Goal: Information Seeking & Learning: Learn about a topic

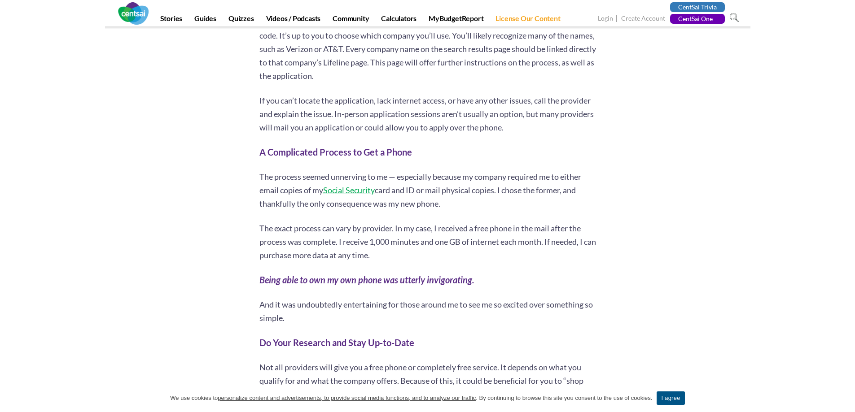
scroll to position [2666, 0]
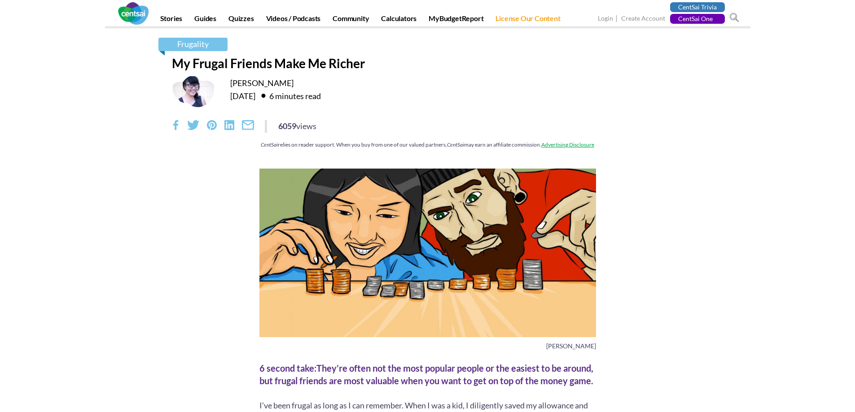
click at [305, 63] on h1 "My Frugal Friends Make Me Richer" at bounding box center [428, 63] width 512 height 15
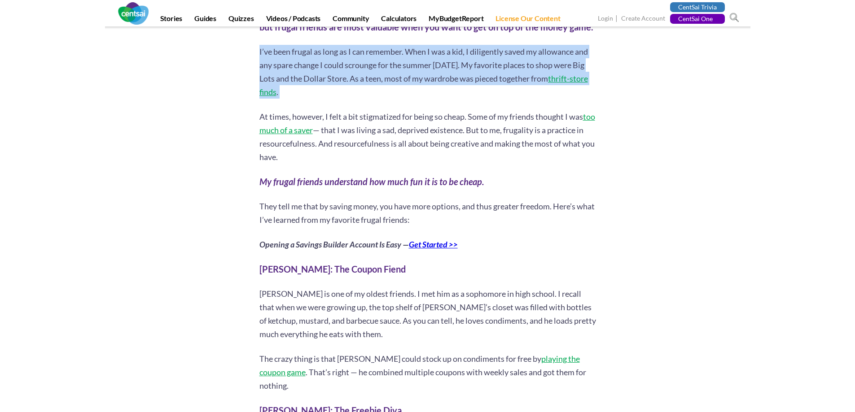
copy div "I’ve been frugal as long as I can remember. When I was a kid, I diligently save…"
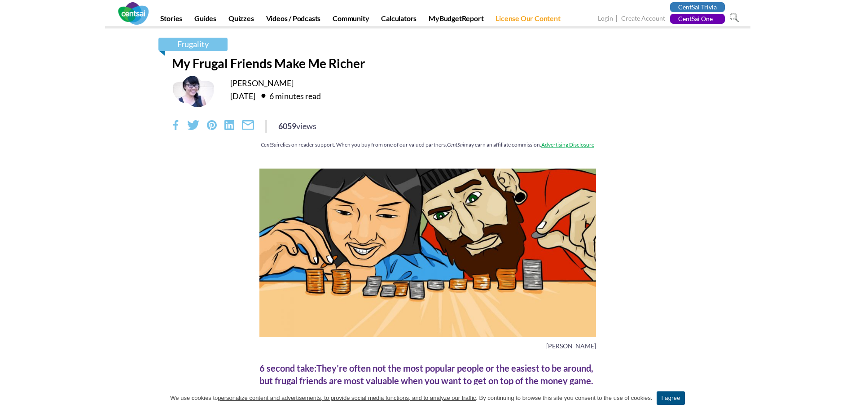
click at [351, 65] on h1 "My Frugal Friends Make Me Richer" at bounding box center [428, 63] width 512 height 15
click at [351, 64] on h1 "My Frugal Friends Make Me Richer" at bounding box center [428, 63] width 512 height 15
copy div "My Frugal Friends Make Me Richer"
click at [133, 13] on img at bounding box center [133, 13] width 31 height 22
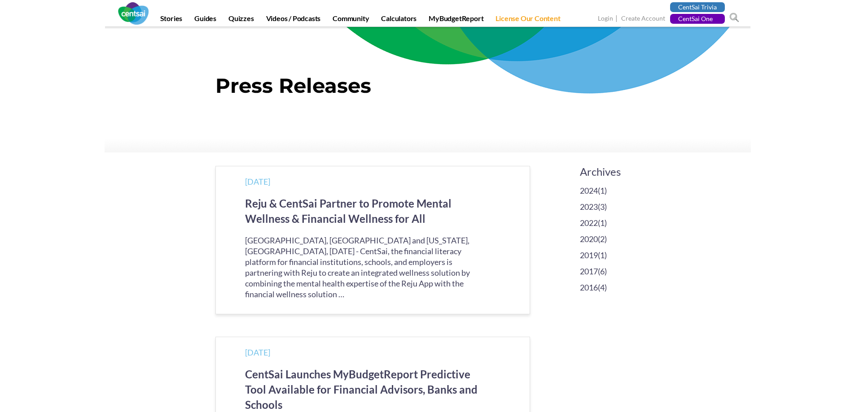
scroll to position [183, 0]
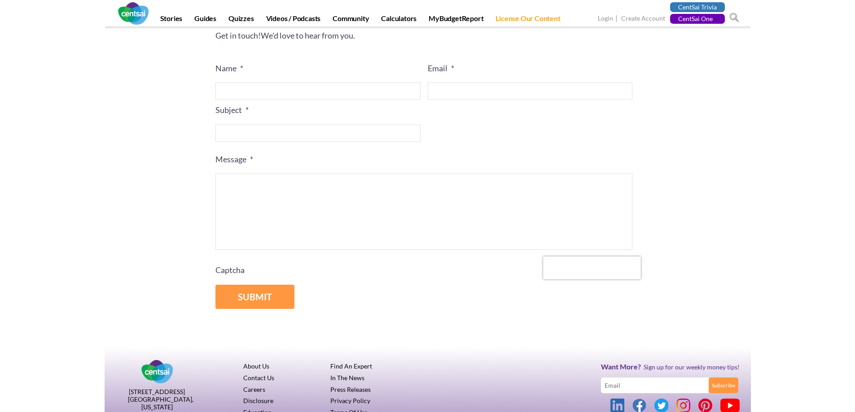
scroll to position [190, 0]
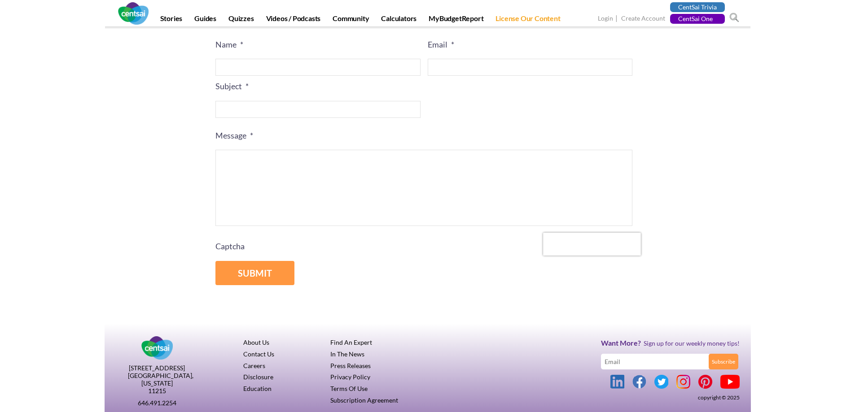
click at [354, 376] on link "Privacy Policy" at bounding box center [350, 377] width 40 height 8
click at [348, 388] on link "Terms Of Use" at bounding box center [348, 389] width 37 height 8
click at [639, 384] on link at bounding box center [639, 382] width 14 height 14
click at [735, 383] on link at bounding box center [729, 382] width 19 height 14
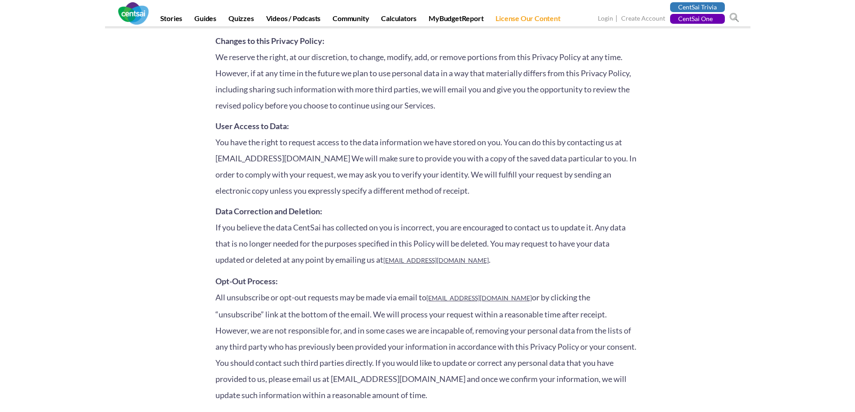
click at [267, 199] on p "User Access to Data: You have the right to request access to the data informati…" at bounding box center [427, 158] width 424 height 81
click at [230, 199] on p "User Access to Data: You have the right to request access to the data informati…" at bounding box center [427, 158] width 424 height 81
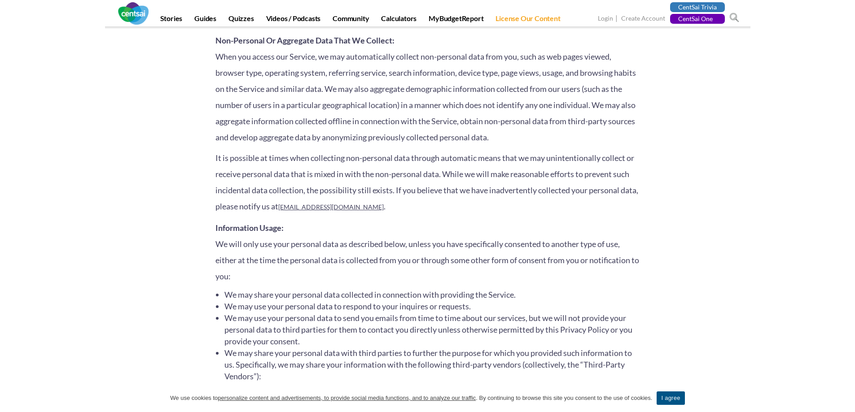
drag, startPoint x: 220, startPoint y: 208, endPoint x: 227, endPoint y: 210, distance: 6.7
click at [220, 208] on p "It is possible at times when collecting non-personal data through automatic mea…" at bounding box center [427, 183] width 424 height 66
